Goal: Task Accomplishment & Management: Use online tool/utility

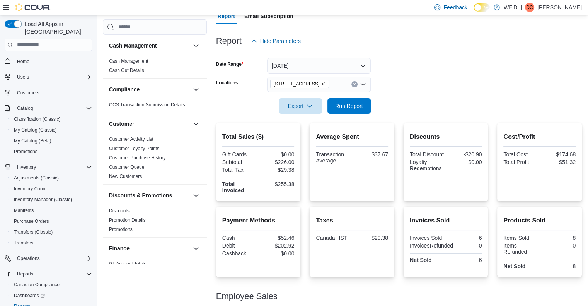
scroll to position [34, 0]
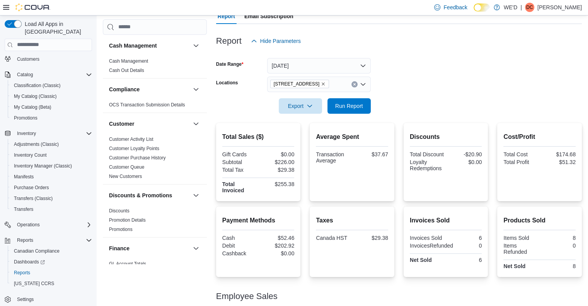
click at [321, 82] on icon "Remove 2400 Dundas St W from selection in this group" at bounding box center [323, 84] width 5 height 5
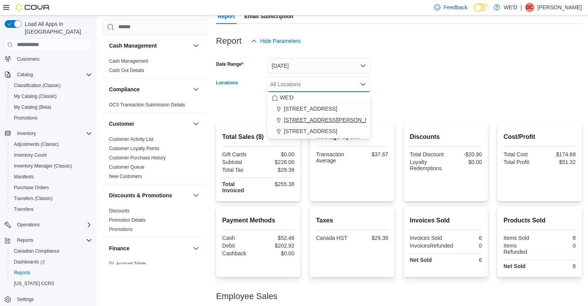
click at [312, 116] on span "[STREET_ADDRESS][PERSON_NAME]" at bounding box center [333, 120] width 98 height 8
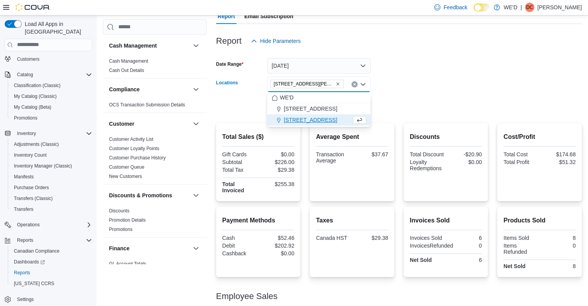
click at [424, 109] on form "Date Range Today Locations 205 Quigley Rd #5 Combo box. Selected. 205 Quigley R…" at bounding box center [398, 81] width 365 height 65
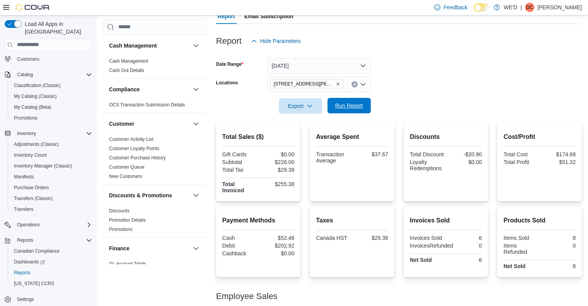
click at [356, 103] on span "Run Report" at bounding box center [349, 106] width 28 height 8
click at [335, 85] on icon "Remove 205 Quigley Rd #5 from selection in this group" at bounding box center [337, 84] width 5 height 5
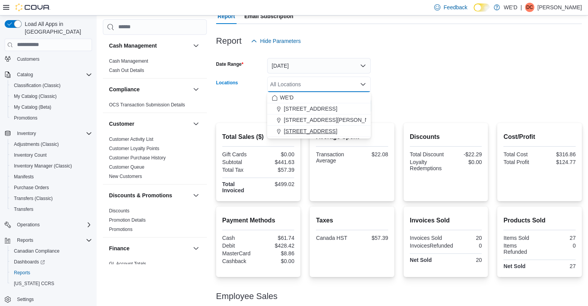
click at [320, 129] on span "[STREET_ADDRESS]" at bounding box center [310, 131] width 53 height 8
click at [447, 109] on form "Date Range Today Locations 2400 Dundas St W Combo box. Selected. 2400 Dundas St…" at bounding box center [398, 81] width 365 height 65
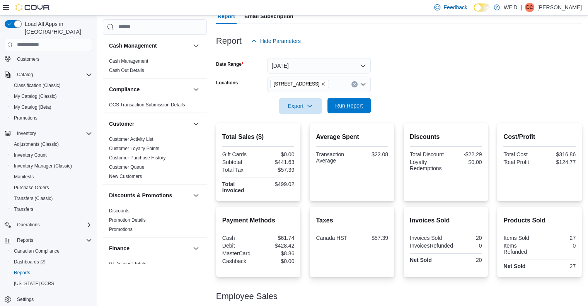
click at [344, 107] on span "Run Report" at bounding box center [349, 106] width 28 height 8
click at [420, 92] on div at bounding box center [398, 95] width 365 height 6
click at [321, 84] on icon "Remove 2400 Dundas St W from selection in this group" at bounding box center [323, 84] width 5 height 5
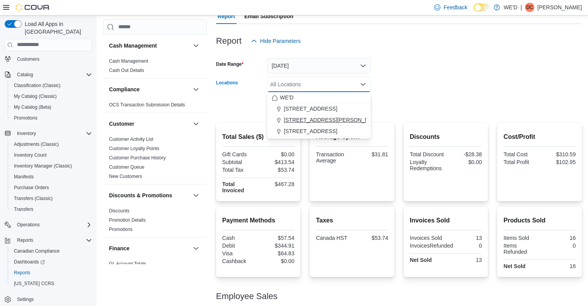
click at [318, 121] on span "[STREET_ADDRESS][PERSON_NAME]" at bounding box center [333, 120] width 98 height 8
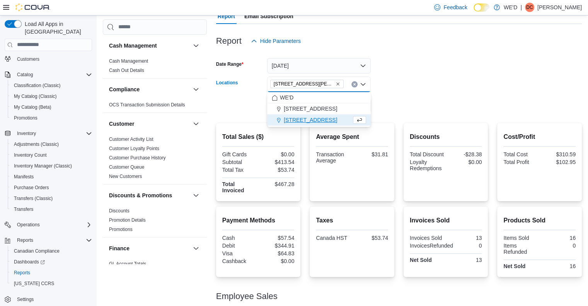
click at [444, 100] on form "Date Range Today Locations 205 Quigley Rd #5 Combo box. Selected. 205 Quigley R…" at bounding box center [398, 81] width 365 height 65
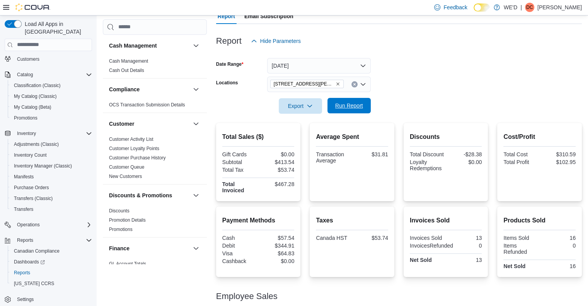
click at [358, 103] on span "Run Report" at bounding box center [349, 106] width 28 height 8
click at [417, 95] on div at bounding box center [398, 95] width 365 height 6
click at [417, 94] on div at bounding box center [398, 95] width 365 height 6
click at [425, 85] on form "Date Range Today Locations 205 Quigley Rd #5 Export Run Report" at bounding box center [398, 81] width 365 height 65
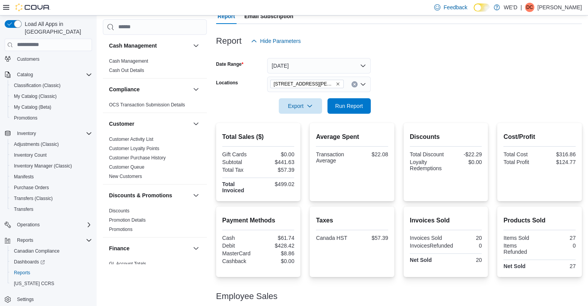
click at [434, 94] on div at bounding box center [398, 95] width 365 height 6
click at [450, 94] on div at bounding box center [398, 95] width 365 height 6
click at [386, 85] on form "Date Range Today Locations 205 Quigley Rd #5 Export Run Report" at bounding box center [398, 81] width 365 height 65
click at [348, 103] on span "Run Report" at bounding box center [349, 106] width 28 height 8
click at [343, 109] on span "Run Report" at bounding box center [349, 106] width 28 height 8
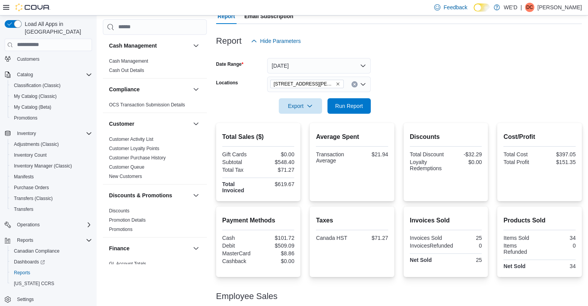
click at [335, 83] on icon "Remove 205 Quigley Rd #5 from selection in this group" at bounding box center [337, 84] width 5 height 5
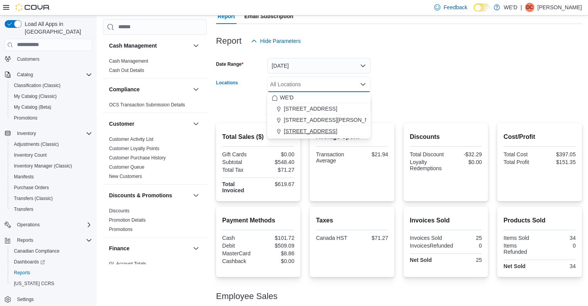
click at [316, 130] on span "[STREET_ADDRESS]" at bounding box center [310, 131] width 53 height 8
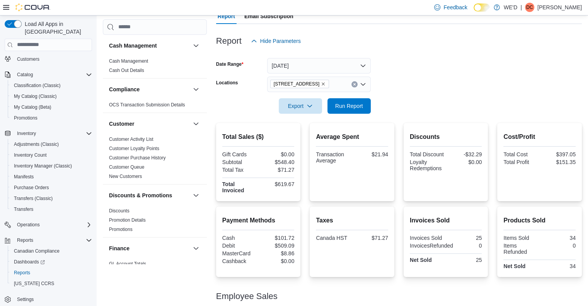
click at [415, 105] on form "Date Range Today Locations 2400 Dundas St W Export Run Report" at bounding box center [398, 81] width 365 height 65
click at [357, 100] on span "Run Report" at bounding box center [349, 105] width 34 height 15
click at [423, 99] on form "Date Range Today Locations 2400 Dundas St W Export Run Report" at bounding box center [398, 81] width 365 height 65
click at [420, 88] on form "Date Range Today Locations 2400 Dundas St W Export Run Report" at bounding box center [398, 81] width 365 height 65
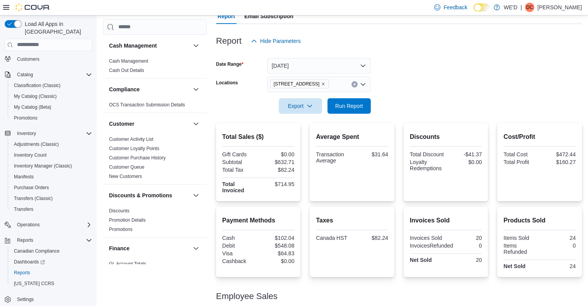
click at [422, 74] on form "Date Range Today Locations 2400 Dundas St W Export Run Report" at bounding box center [398, 81] width 365 height 65
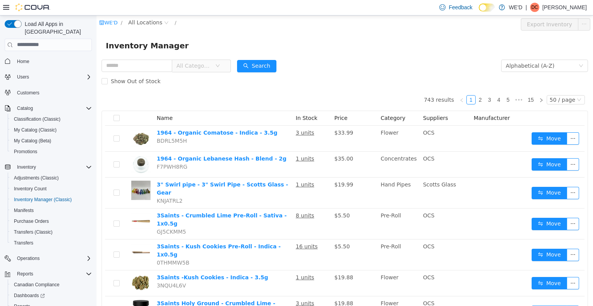
click at [204, 66] on span "All Categories" at bounding box center [194, 65] width 35 height 8
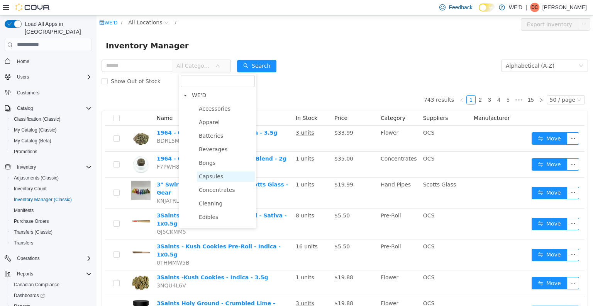
click at [218, 177] on span "Capsules" at bounding box center [211, 176] width 24 height 6
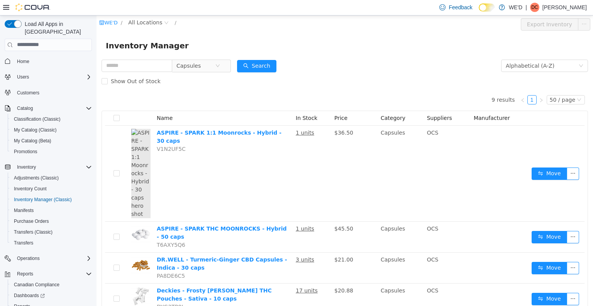
click at [344, 103] on div "9 results 1 50 / page 15 / page 25 / page 30 / page 50 / page Name In Stock Pri…" at bounding box center [345, 268] width 487 height 360
click at [203, 75] on div "Show Out of Stock" at bounding box center [345, 80] width 487 height 15
click at [203, 73] on div "Show Out of Stock" at bounding box center [345, 80] width 487 height 15
click at [206, 63] on span "Capsules" at bounding box center [196, 65] width 39 height 12
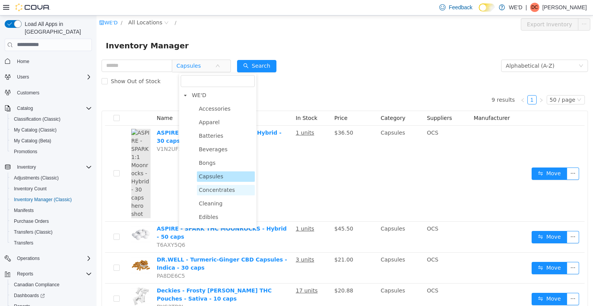
click at [219, 190] on span "Concentrates" at bounding box center [217, 189] width 36 height 6
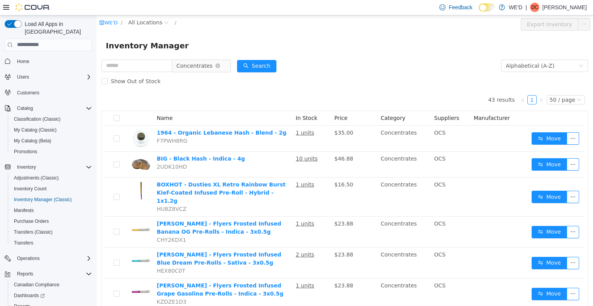
click at [213, 64] on span "Concentrates" at bounding box center [195, 65] width 36 height 12
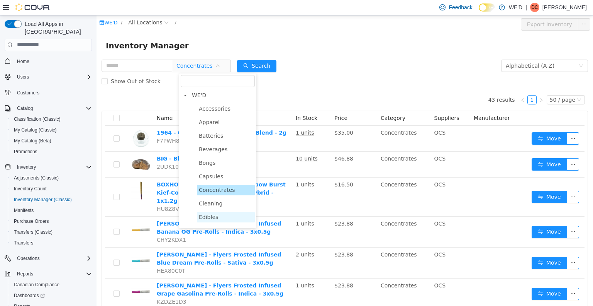
click at [215, 213] on span "Edibles" at bounding box center [226, 216] width 58 height 10
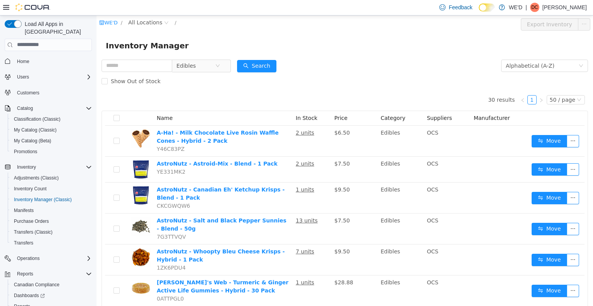
click at [337, 80] on div "Show Out of Stock" at bounding box center [345, 80] width 487 height 15
click at [215, 61] on span "Edibles" at bounding box center [196, 65] width 39 height 12
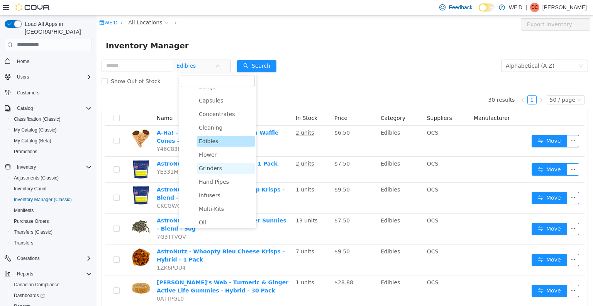
scroll to position [77, 0]
click at [213, 153] on span "Flower" at bounding box center [208, 153] width 18 height 6
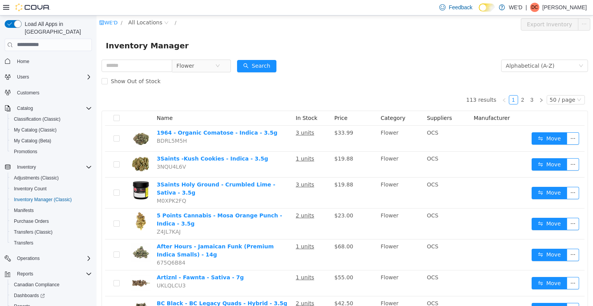
click at [326, 71] on form "Flower Alphabetical (A-Z) Search Show Out of Stock" at bounding box center [345, 73] width 487 height 31
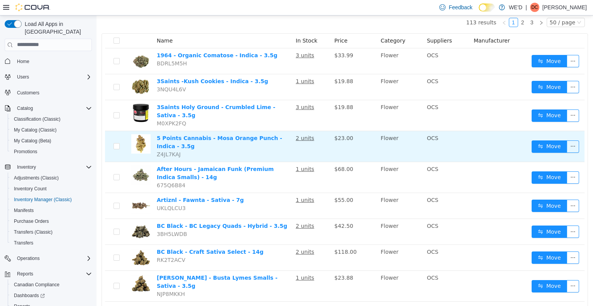
click at [315, 134] on td "2 units" at bounding box center [312, 146] width 39 height 31
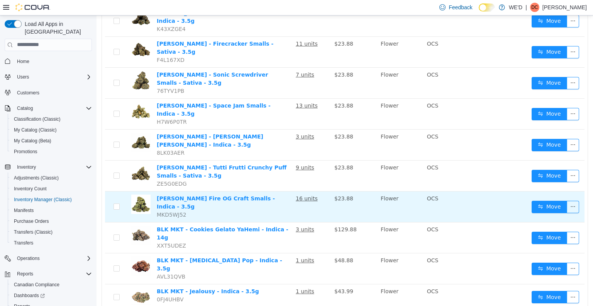
scroll to position [386, 0]
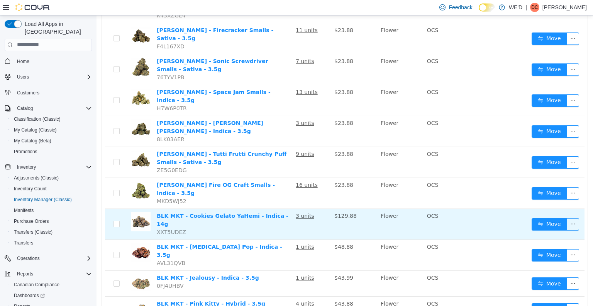
click at [321, 208] on td "3 units" at bounding box center [312, 223] width 39 height 31
click at [323, 208] on td "3 units" at bounding box center [312, 223] width 39 height 31
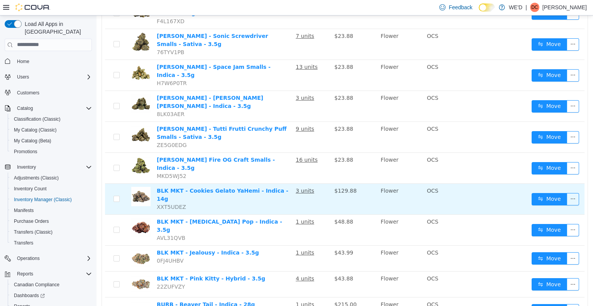
scroll to position [425, 0]
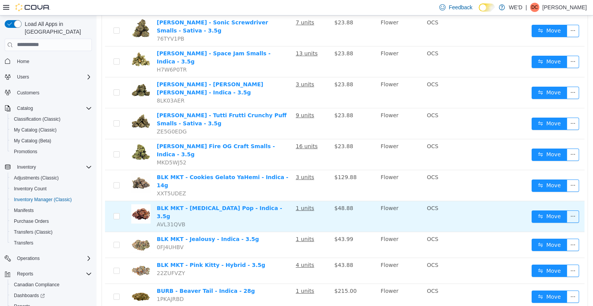
click at [324, 200] on td "1 units" at bounding box center [312, 215] width 39 height 31
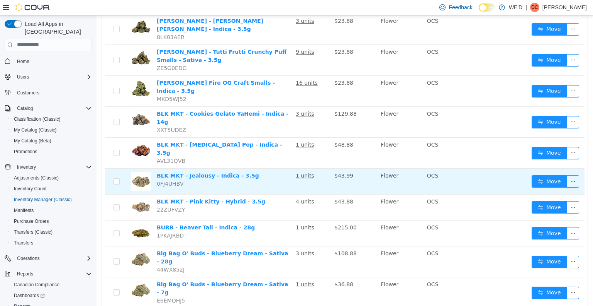
scroll to position [502, 0]
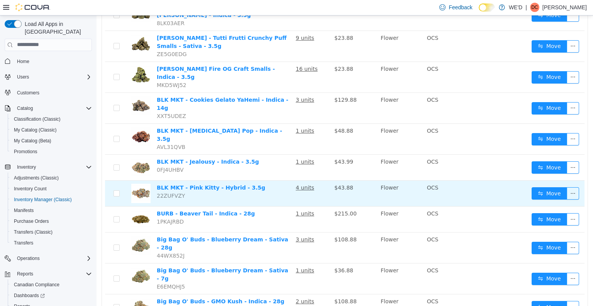
click at [322, 180] on td "4 units" at bounding box center [312, 193] width 39 height 26
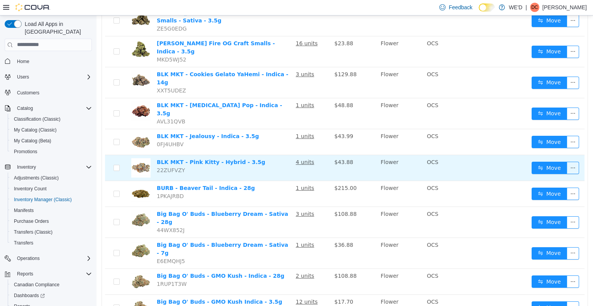
scroll to position [541, 0]
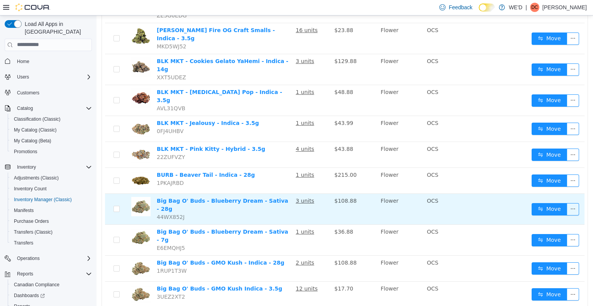
click at [325, 193] on td "3 units" at bounding box center [312, 208] width 39 height 31
click at [328, 193] on td "3 units" at bounding box center [312, 208] width 39 height 31
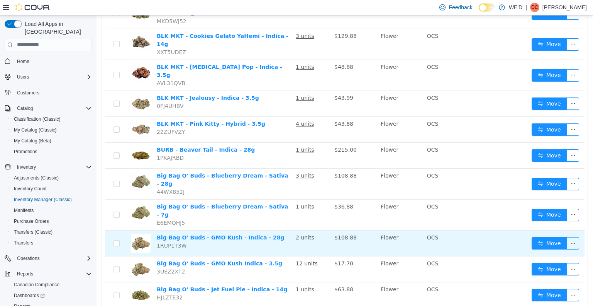
scroll to position [579, 0]
